Goal: Ask a question

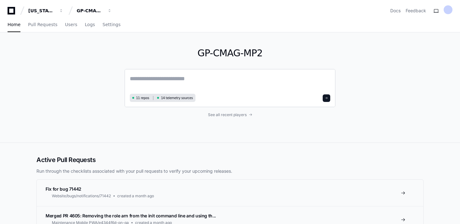
click at [159, 78] on textarea at bounding box center [230, 83] width 200 height 18
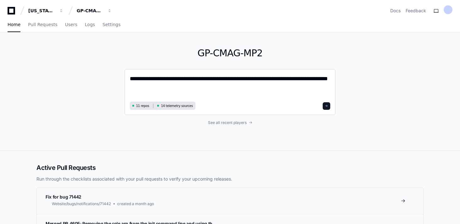
type textarea "**********"
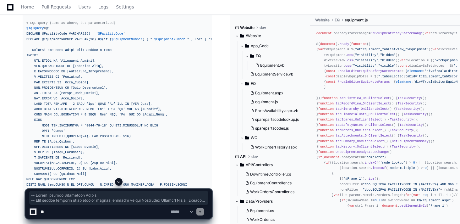
scroll to position [1464, 0]
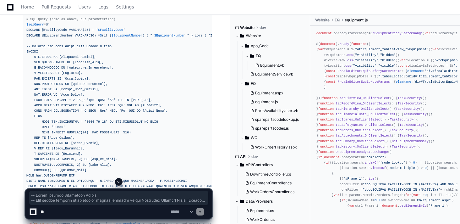
drag, startPoint x: 27, startPoint y: 46, endPoint x: 142, endPoint y: 84, distance: 121.2
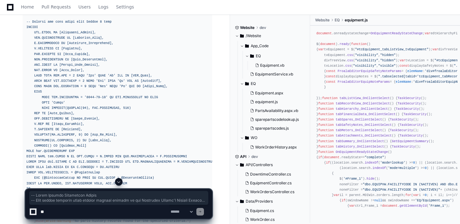
scroll to position [1496, 0]
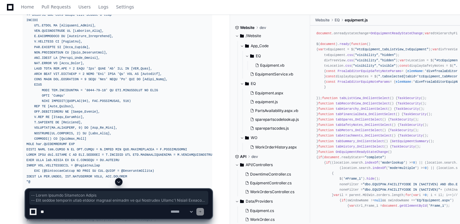
copy div "-- Parts History Extraction Script -- This script extracts parts history record…"
click at [53, 213] on textarea at bounding box center [104, 211] width 130 height 14
paste textarea "**********"
type textarea "**********"
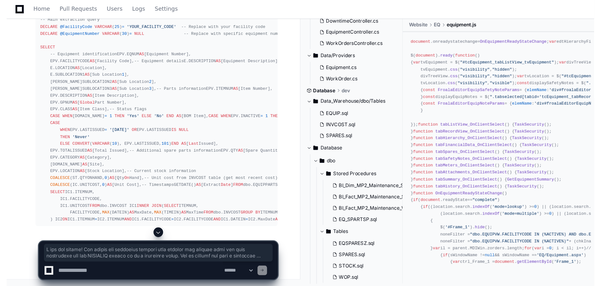
scroll to position [4393, 0]
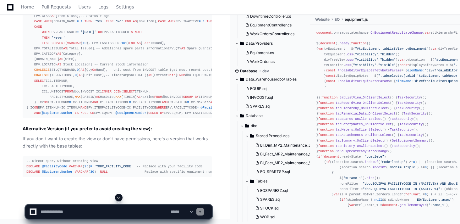
drag, startPoint x: 53, startPoint y: 106, endPoint x: 41, endPoint y: 123, distance: 20.5
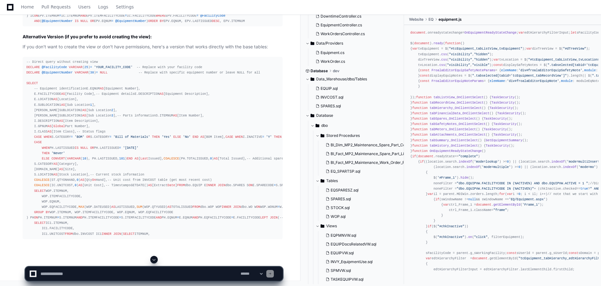
scroll to position [4333, 0]
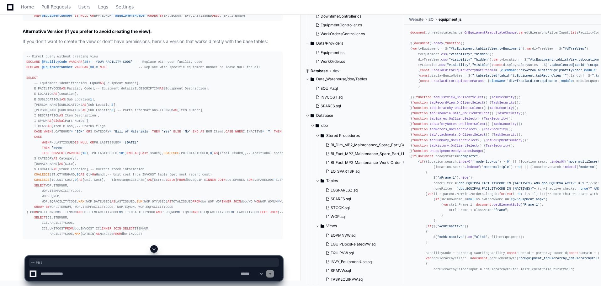
drag, startPoint x: 111, startPoint y: 133, endPoint x: 40, endPoint y: 97, distance: 79.6
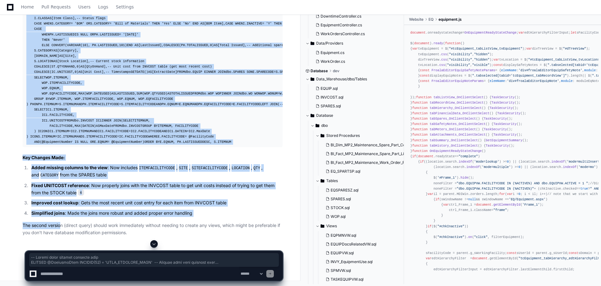
scroll to position [5651, 0]
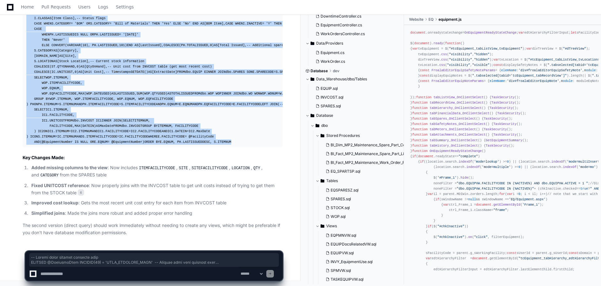
drag, startPoint x: 27, startPoint y: 62, endPoint x: 121, endPoint y: 143, distance: 123.5
click at [121, 143] on div "-- Direct query without creating view DECLARE @FacilityCode VARCHAR ( 25 ) = 'Y…" at bounding box center [152, 45] width 253 height 199
copy div "-- Direct query without creating view DECLARE @FacilityCode VARCHAR ( 25 ) = 'Y…"
